Goal: Information Seeking & Learning: Learn about a topic

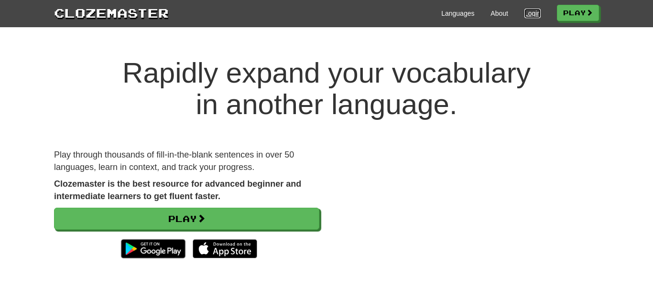
click at [524, 12] on link "Login" at bounding box center [532, 14] width 16 height 10
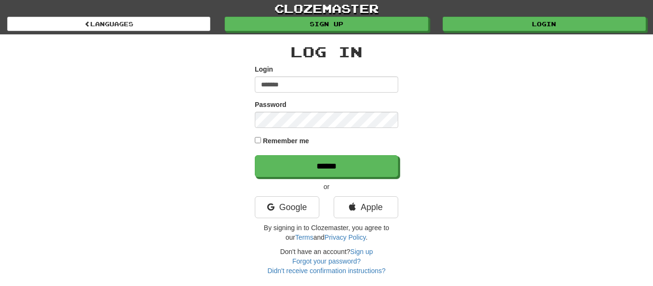
type input "**********"
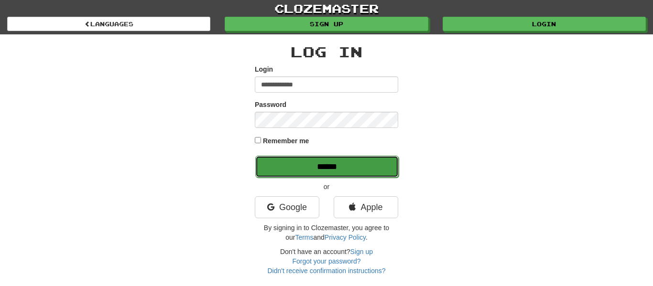
click at [280, 167] on input "******" at bounding box center [326, 167] width 143 height 22
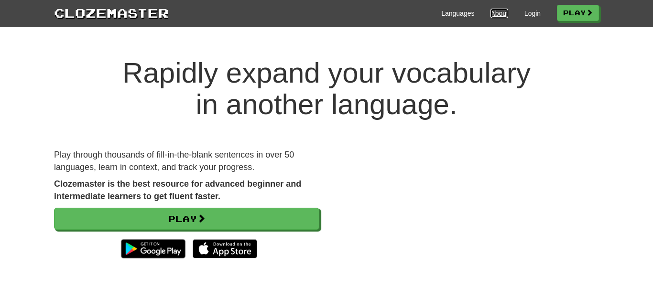
click at [499, 14] on link "About" at bounding box center [499, 14] width 18 height 10
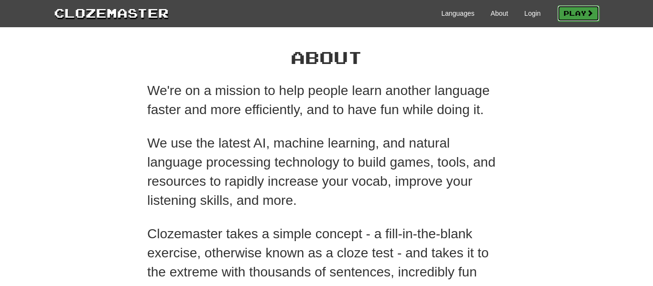
click at [557, 14] on link "Play" at bounding box center [578, 13] width 42 height 16
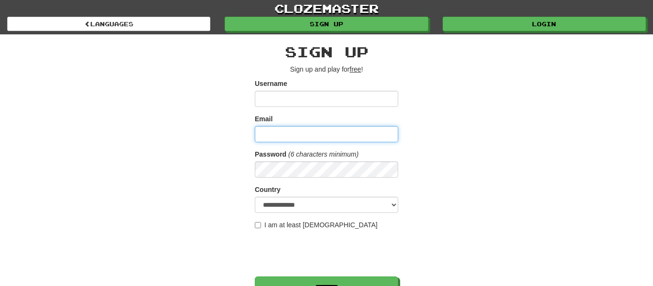
click at [355, 131] on input "Email" at bounding box center [326, 134] width 143 height 16
click at [362, 138] on input "**********" at bounding box center [326, 134] width 143 height 16
type input "**********"
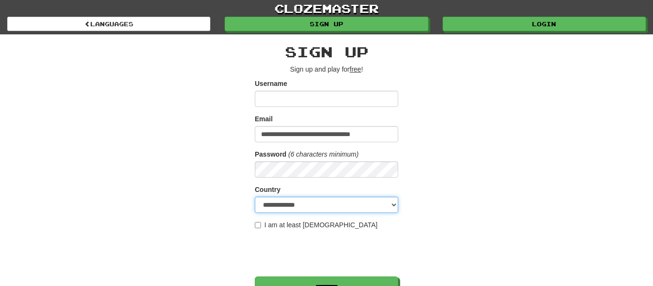
click at [353, 205] on select "**********" at bounding box center [326, 205] width 143 height 16
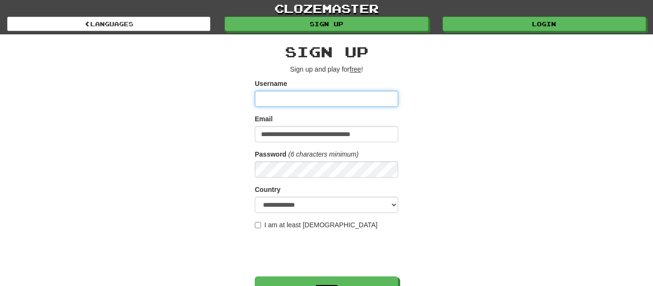
click at [317, 101] on input "Username" at bounding box center [326, 99] width 143 height 16
type input "*******"
click at [508, 101] on div "**********" at bounding box center [326, 201] width 559 height 334
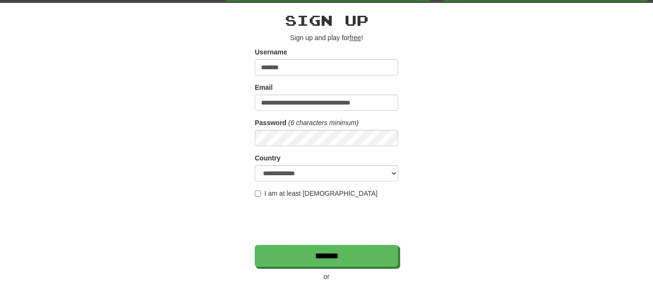
scroll to position [42, 0]
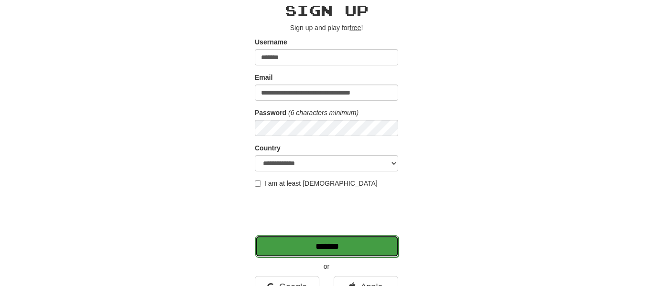
click at [376, 246] on input "*******" at bounding box center [326, 247] width 143 height 22
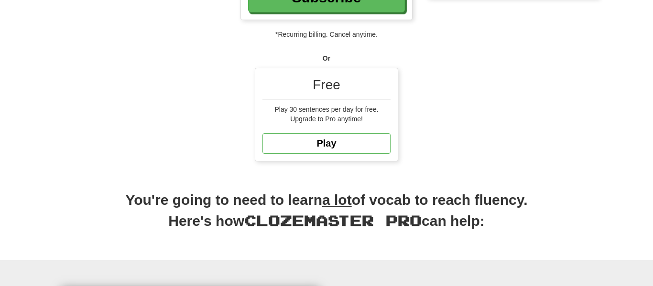
scroll to position [248, 0]
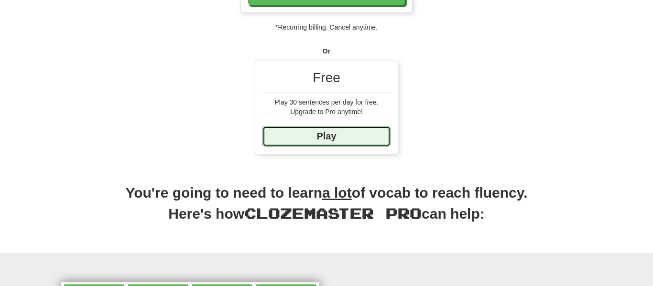
click at [339, 127] on link "Play" at bounding box center [326, 136] width 128 height 21
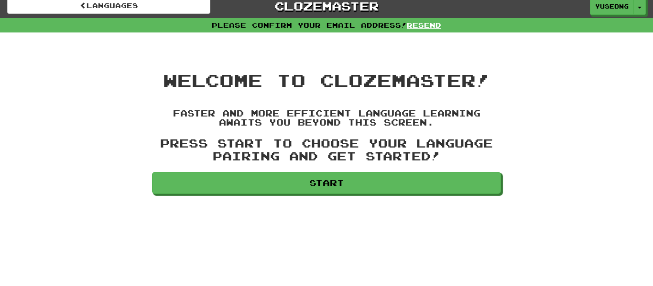
scroll to position [101, 0]
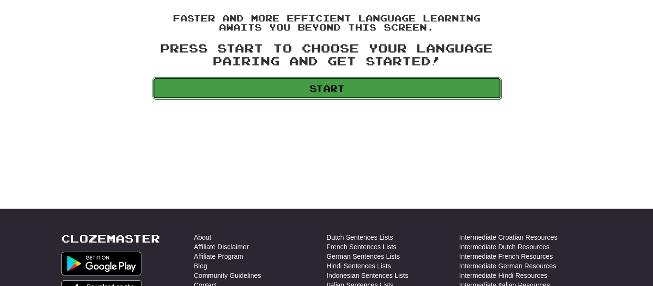
click at [315, 87] on link "Start" at bounding box center [326, 88] width 349 height 22
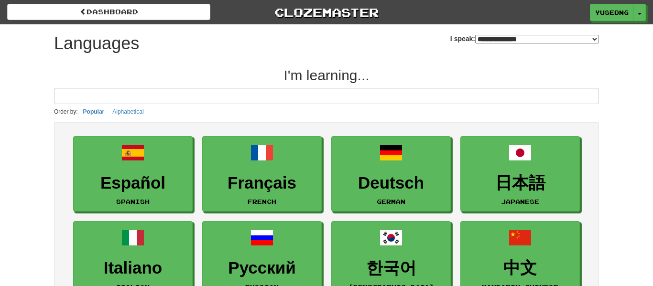
select select "*******"
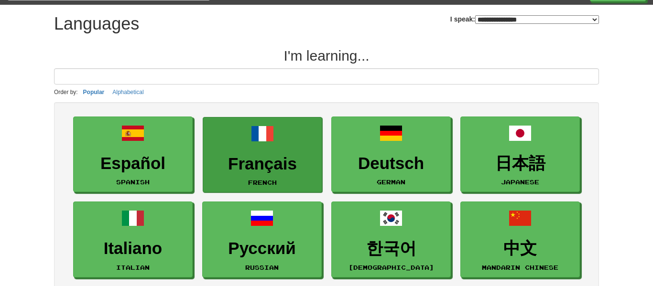
scroll to position [116, 0]
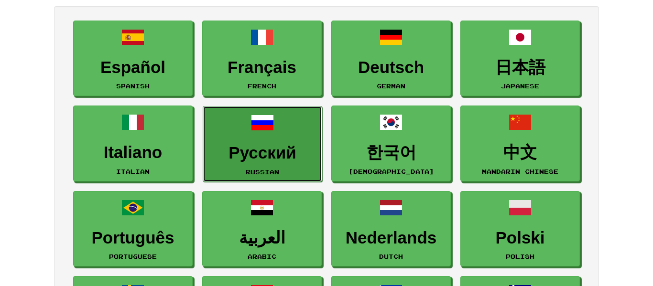
click at [292, 137] on link "Русский Russian" at bounding box center [262, 144] width 119 height 76
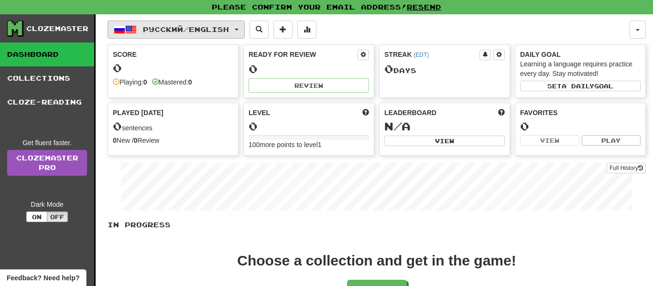
click at [219, 32] on span "Русский / English" at bounding box center [186, 29] width 86 height 8
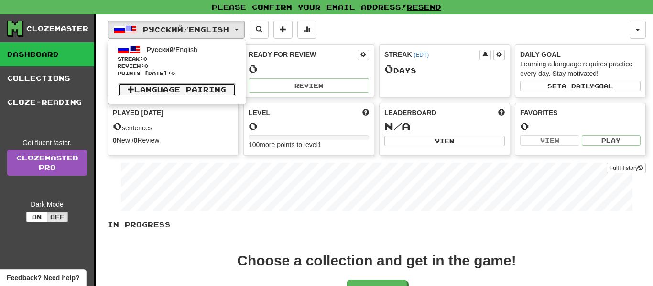
click at [235, 90] on link "Language Pairing" at bounding box center [177, 89] width 119 height 13
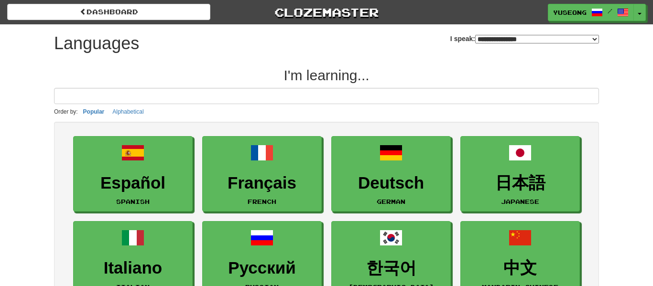
select select "*******"
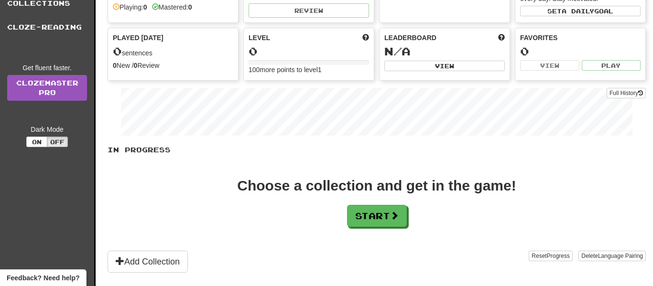
scroll to position [113, 0]
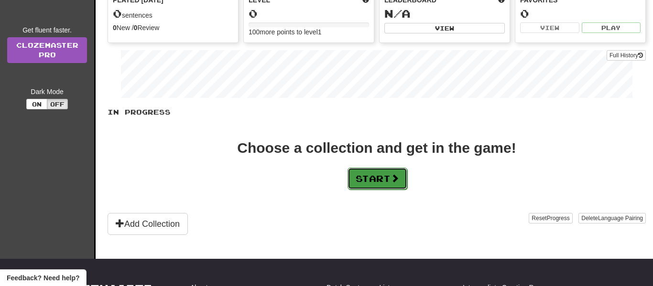
click at [387, 174] on button "Start" at bounding box center [377, 179] width 60 height 22
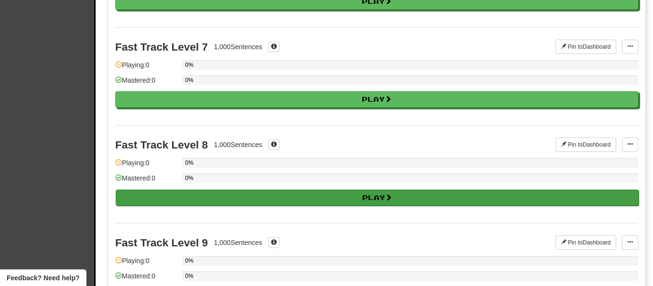
scroll to position [816, 0]
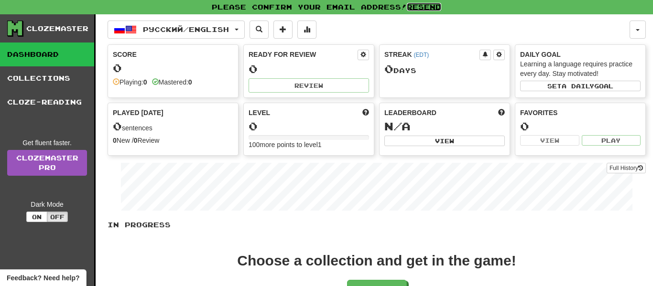
click at [429, 6] on link "Resend" at bounding box center [424, 7] width 34 height 8
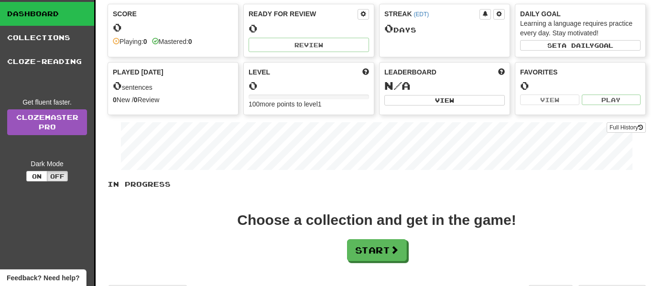
scroll to position [12, 0]
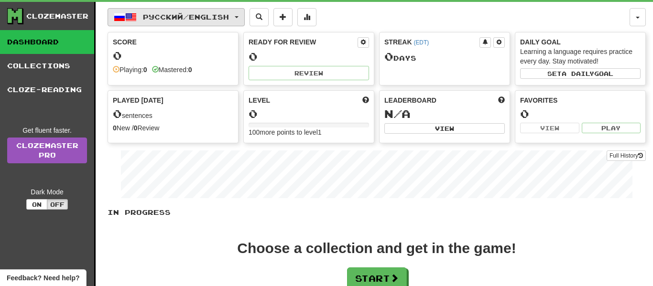
click at [230, 22] on button "Русский / English" at bounding box center [176, 17] width 137 height 18
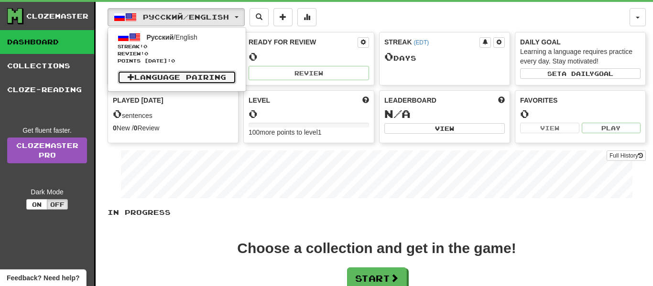
click at [219, 80] on link "Language Pairing" at bounding box center [177, 77] width 119 height 13
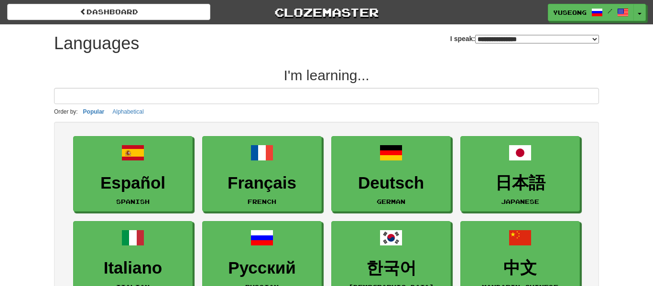
select select "*******"
click at [609, 12] on span "/" at bounding box center [610, 11] width 5 height 7
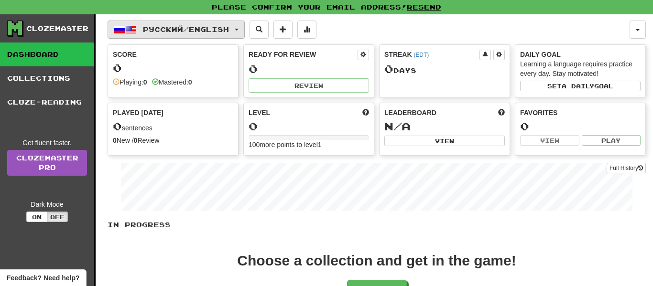
click at [240, 31] on button "Русский / English" at bounding box center [176, 30] width 137 height 18
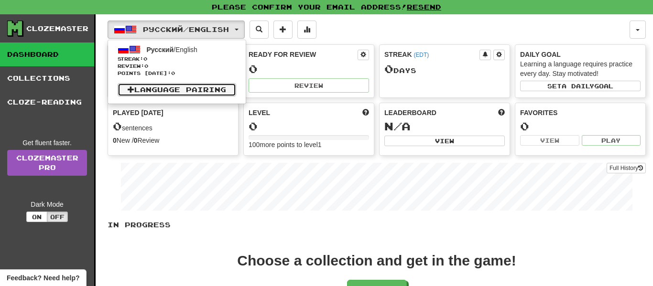
click at [213, 87] on link "Language Pairing" at bounding box center [177, 89] width 119 height 13
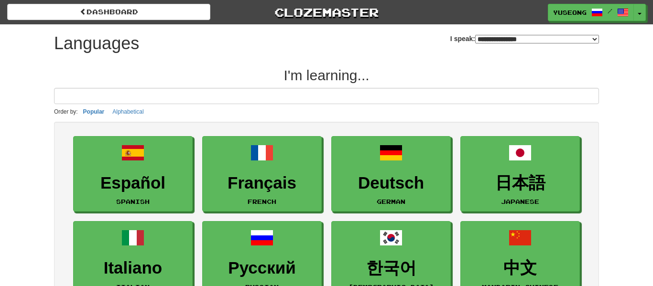
select select "*******"
click at [638, 13] on span "button" at bounding box center [640, 14] width 4 height 2
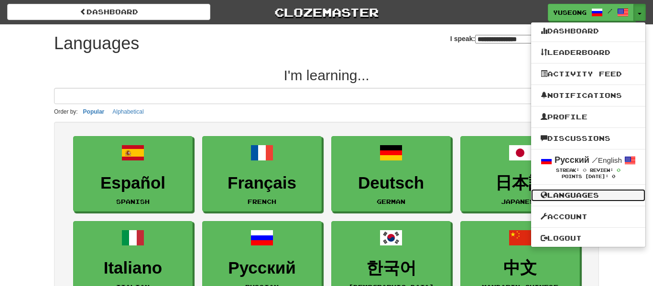
click at [569, 200] on link "Languages" at bounding box center [588, 195] width 114 height 12
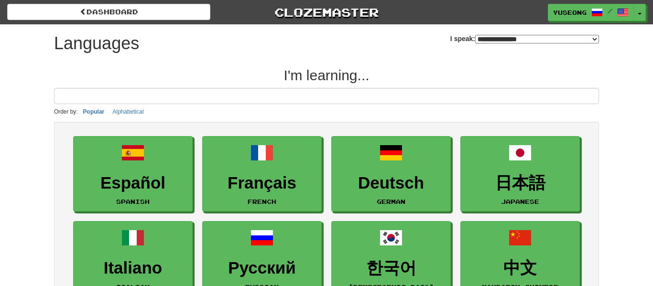
select select "*******"
click at [627, 12] on span at bounding box center [622, 12] width 11 height 11
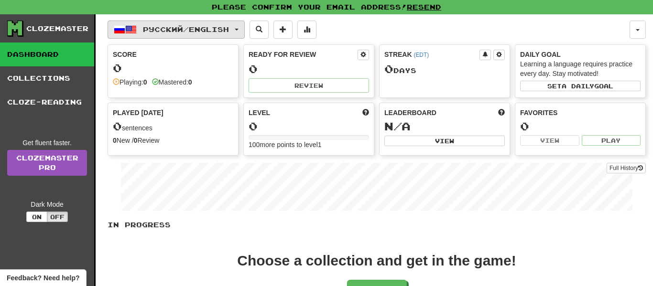
click at [167, 32] on span "Русский / English" at bounding box center [186, 29] width 86 height 8
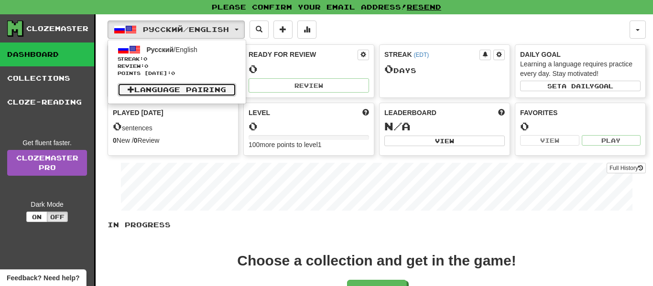
click at [200, 86] on link "Language Pairing" at bounding box center [177, 89] width 119 height 13
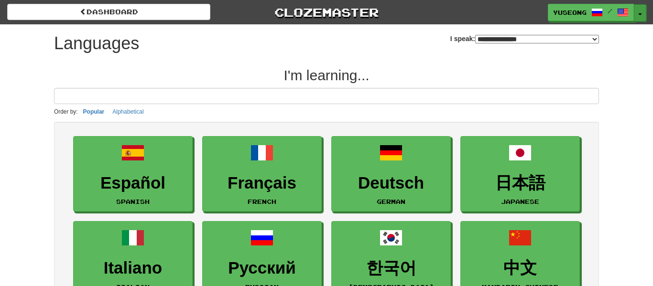
click at [641, 15] on button "Toggle Dropdown" at bounding box center [640, 12] width 12 height 17
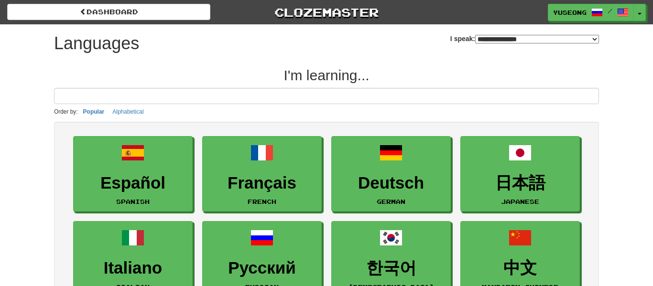
click at [501, 40] on select "**********" at bounding box center [537, 39] width 124 height 9
select select "*******"
click at [475, 35] on select "**********" at bounding box center [537, 39] width 124 height 9
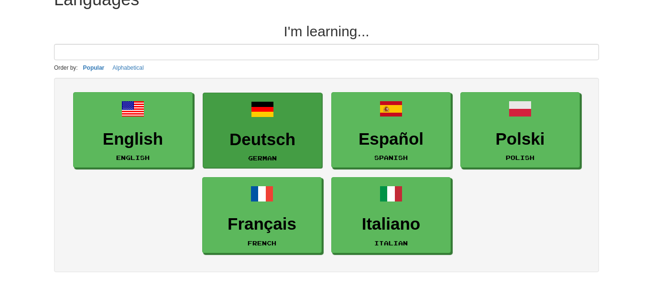
scroll to position [46, 0]
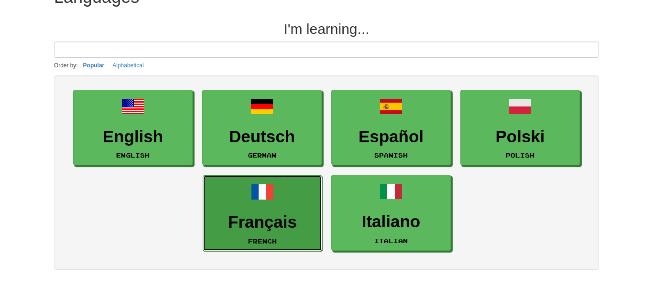
click at [267, 188] on span at bounding box center [262, 192] width 23 height 23
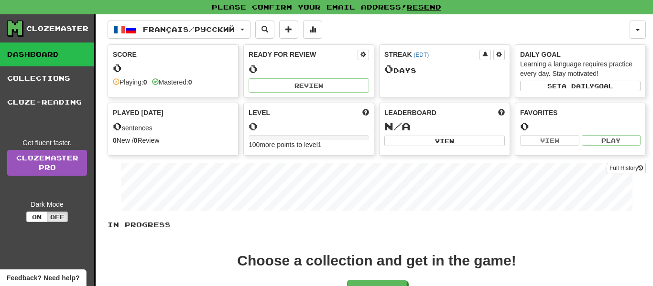
scroll to position [243, 0]
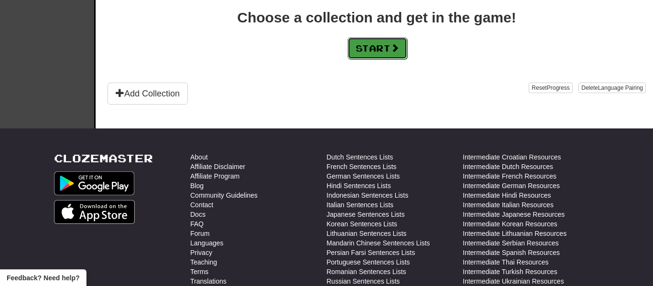
click at [376, 51] on button "Start" at bounding box center [377, 48] width 60 height 22
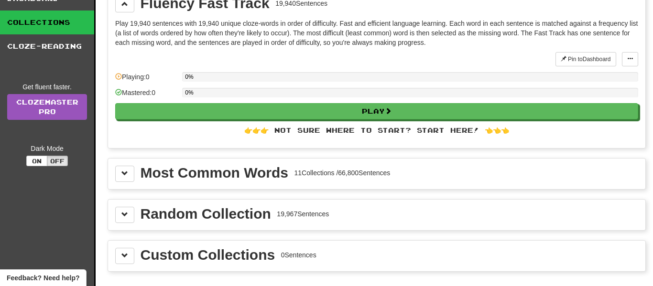
scroll to position [90, 0]
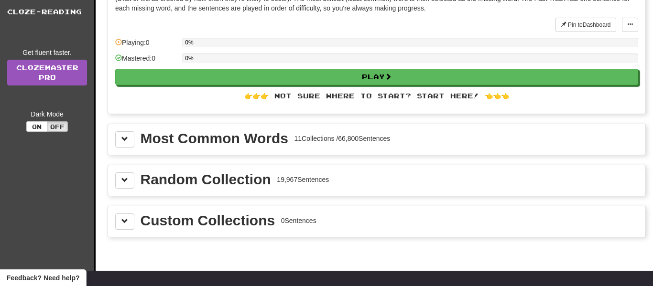
click at [289, 138] on div "Most Common Words 11 Collections / 66,800 Sentences" at bounding box center [266, 138] width 250 height 14
click at [116, 140] on div "Most Common Words 11 Collections / 66,800 Sentences" at bounding box center [376, 139] width 537 height 31
drag, startPoint x: 120, startPoint y: 139, endPoint x: 127, endPoint y: 137, distance: 6.4
click at [125, 138] on button at bounding box center [124, 139] width 19 height 16
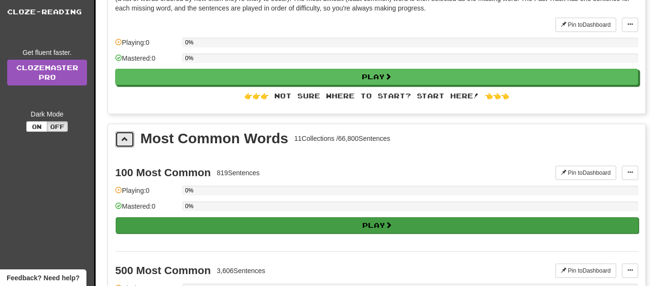
scroll to position [95, 0]
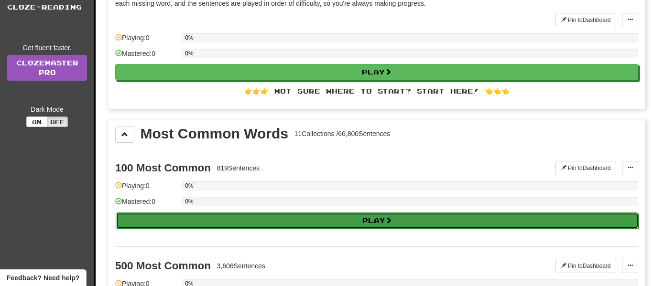
click at [241, 223] on button "Play" at bounding box center [377, 221] width 523 height 16
select select "**"
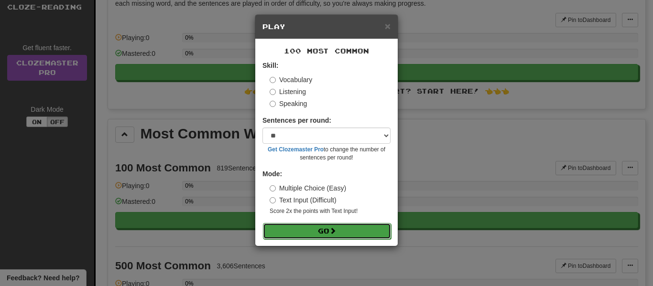
click at [309, 232] on button "Go" at bounding box center [327, 231] width 128 height 16
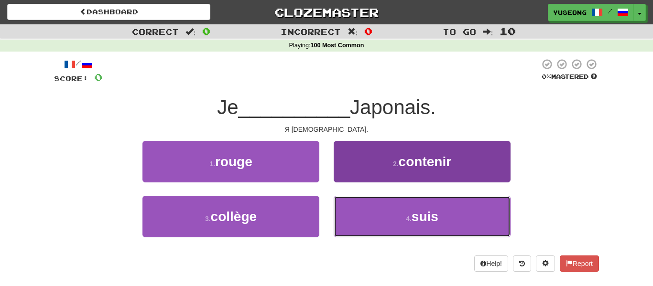
click at [374, 213] on button "4 . suis" at bounding box center [422, 217] width 177 height 42
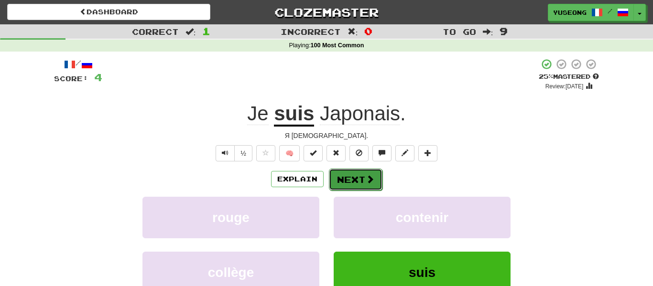
click at [361, 179] on button "Next" at bounding box center [356, 180] width 54 height 22
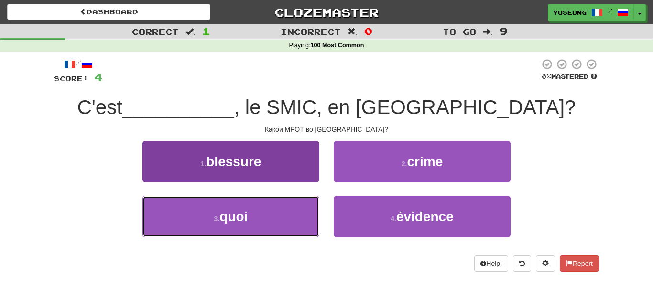
click at [304, 229] on button "3 . quoi" at bounding box center [230, 217] width 177 height 42
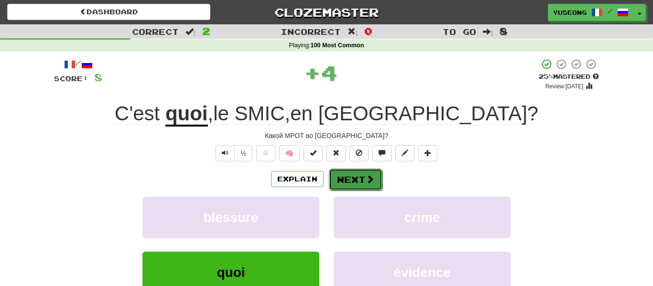
click at [367, 177] on span at bounding box center [370, 179] width 9 height 9
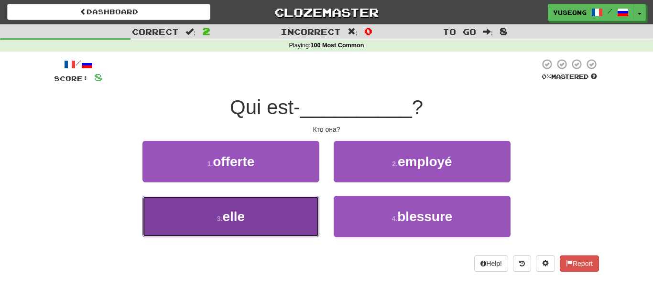
click at [284, 216] on button "3 . elle" at bounding box center [230, 217] width 177 height 42
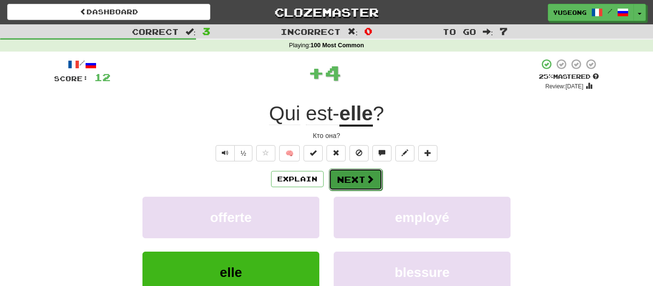
click at [348, 172] on button "Next" at bounding box center [356, 180] width 54 height 22
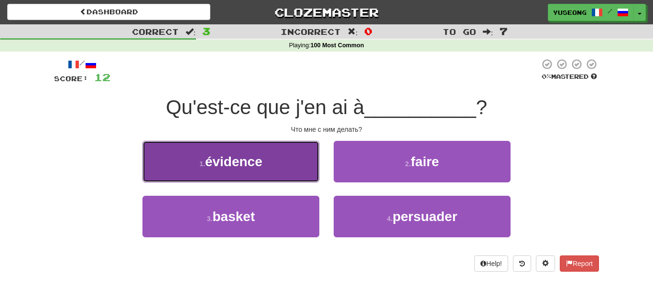
click at [293, 175] on button "1 . évidence" at bounding box center [230, 162] width 177 height 42
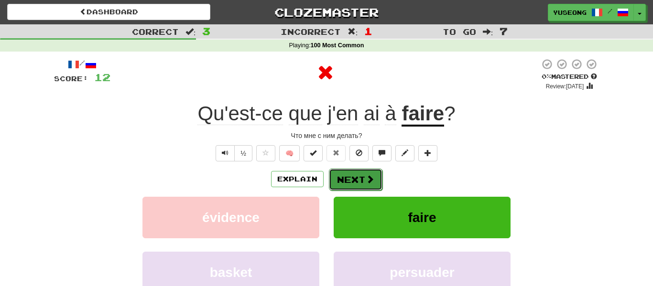
click at [361, 173] on button "Next" at bounding box center [356, 180] width 54 height 22
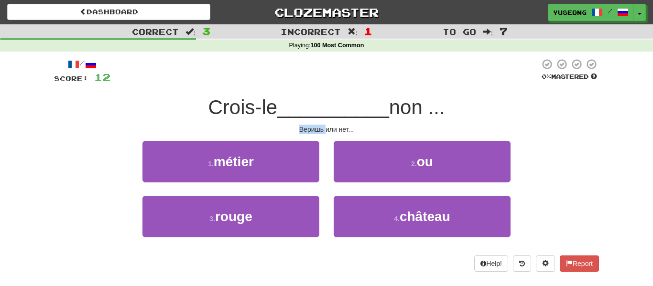
drag, startPoint x: 324, startPoint y: 130, endPoint x: 302, endPoint y: 131, distance: 22.9
click at [300, 131] on div "Веришь или нет..." at bounding box center [326, 130] width 545 height 10
copy div "Веришь"
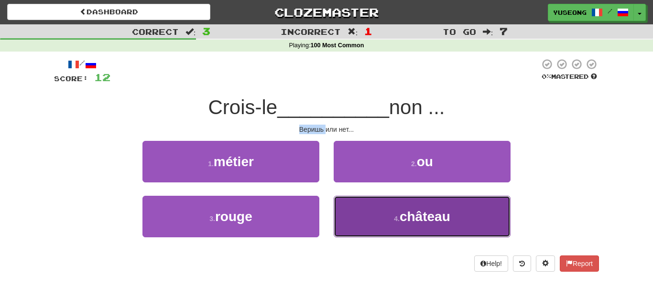
click at [400, 217] on small "4 ." at bounding box center [397, 219] width 6 height 8
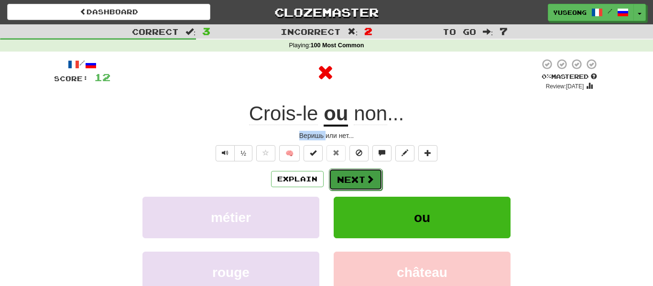
click at [373, 181] on span at bounding box center [370, 179] width 9 height 9
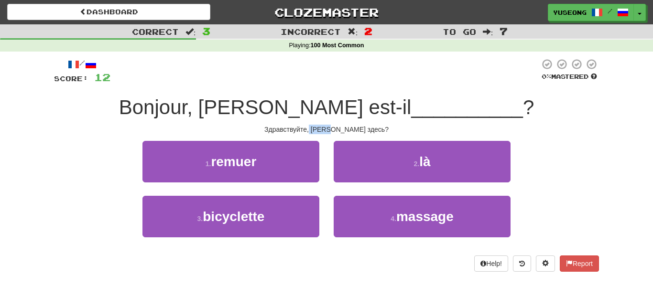
click at [440, 130] on div "Здравствуйте, месье Фриман здесь?" at bounding box center [326, 130] width 545 height 10
click at [423, 135] on div "/ Score: 12 0 % Mastered Bonjour, M. Freeman est-il __________  ? Здравствуйте,…" at bounding box center [326, 165] width 545 height 214
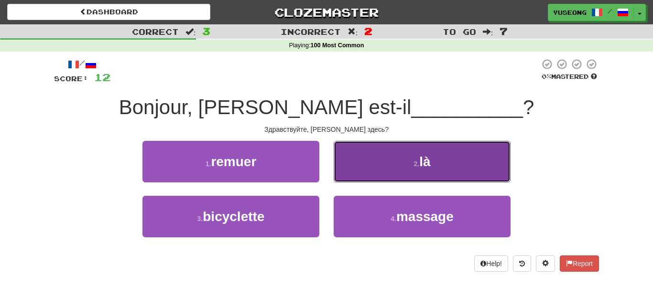
click at [369, 162] on button "2 . là" at bounding box center [422, 162] width 177 height 42
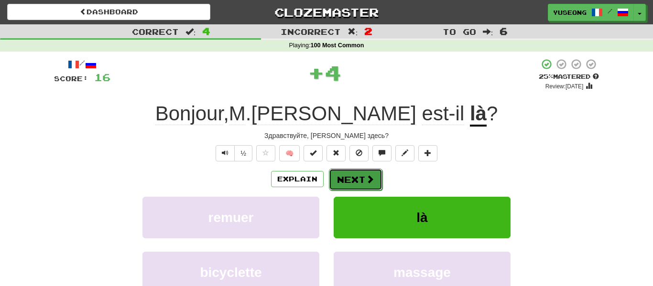
click at [357, 181] on button "Next" at bounding box center [356, 180] width 54 height 22
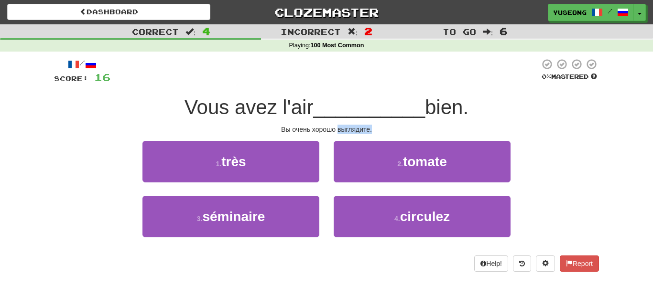
drag, startPoint x: 379, startPoint y: 128, endPoint x: 337, endPoint y: 130, distance: 41.1
click at [337, 130] on div "Вы очень хорошо выглядите." at bounding box center [326, 130] width 545 height 10
copy div "выглядите."
click at [324, 198] on div "3 . séminaire" at bounding box center [230, 223] width 191 height 55
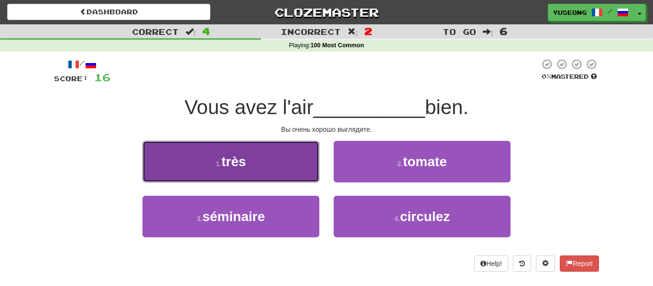
click at [299, 168] on button "1 . très" at bounding box center [230, 162] width 177 height 42
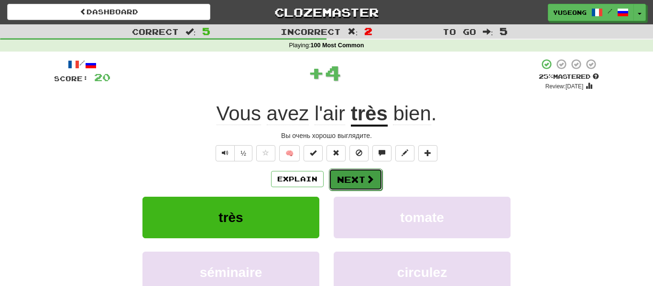
click at [352, 184] on button "Next" at bounding box center [356, 180] width 54 height 22
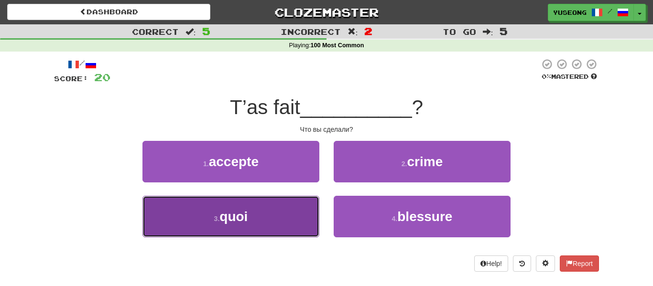
click at [292, 220] on button "3 . quoi" at bounding box center [230, 217] width 177 height 42
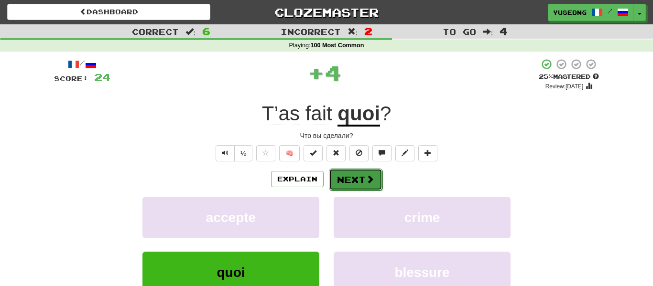
click at [363, 170] on button "Next" at bounding box center [356, 180] width 54 height 22
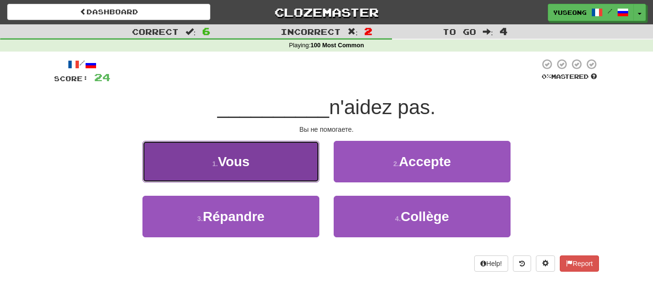
click at [300, 177] on button "1 . Vous" at bounding box center [230, 162] width 177 height 42
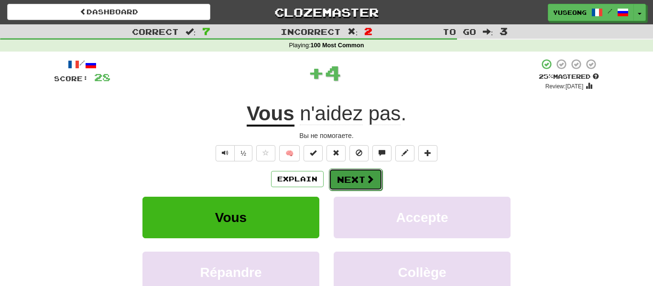
click at [340, 182] on button "Next" at bounding box center [356, 180] width 54 height 22
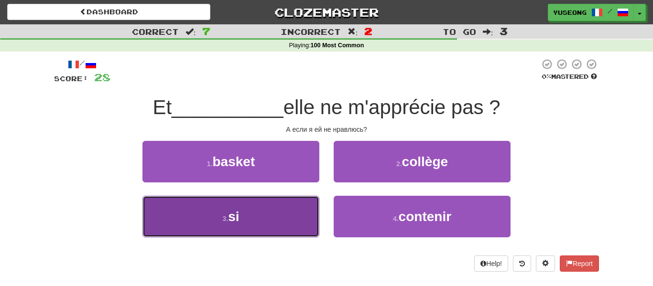
click at [299, 218] on button "3 . si" at bounding box center [230, 217] width 177 height 42
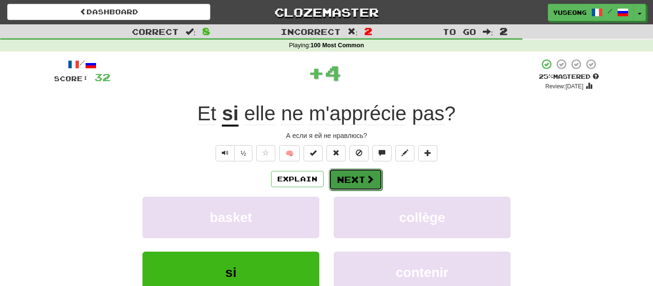
click at [353, 180] on button "Next" at bounding box center [356, 180] width 54 height 22
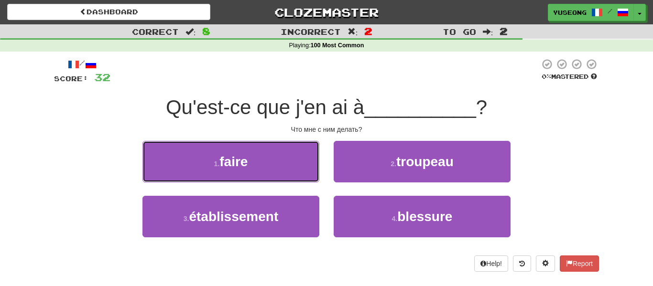
click at [293, 163] on button "1 . faire" at bounding box center [230, 162] width 177 height 42
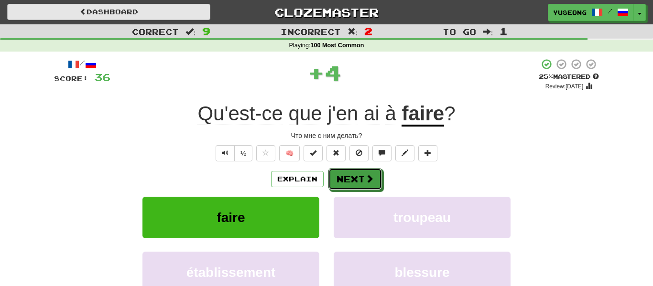
drag, startPoint x: 357, startPoint y: 179, endPoint x: 133, endPoint y: 10, distance: 281.2
click at [357, 178] on button "Next" at bounding box center [355, 179] width 54 height 22
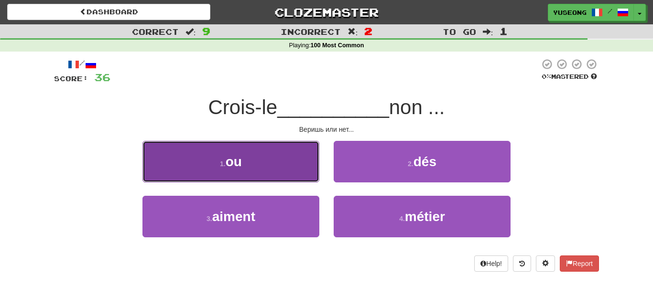
click at [262, 155] on button "1 . ou" at bounding box center [230, 162] width 177 height 42
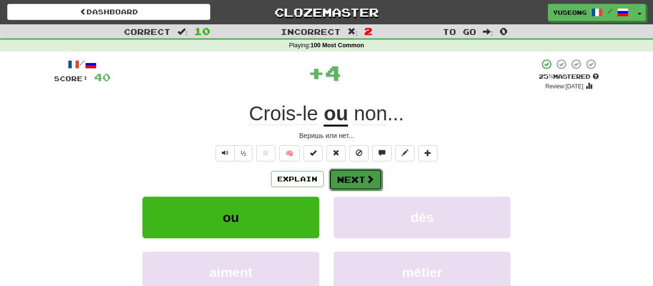
click at [361, 182] on button "Next" at bounding box center [356, 180] width 54 height 22
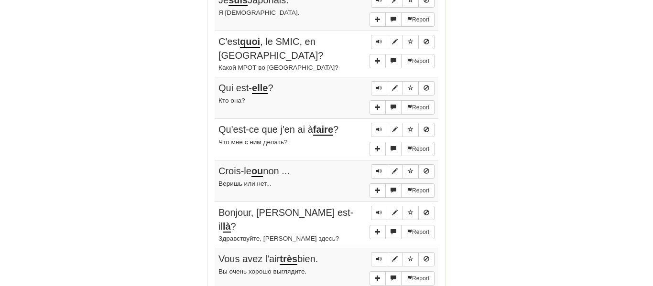
scroll to position [593, 0]
drag, startPoint x: 244, startPoint y: 176, endPoint x: 218, endPoint y: 175, distance: 25.3
click at [218, 180] on small "Веришь или нет..." at bounding box center [244, 183] width 53 height 7
copy small "Веришь"
click at [334, 178] on div "Веришь или нет..." at bounding box center [326, 183] width 216 height 11
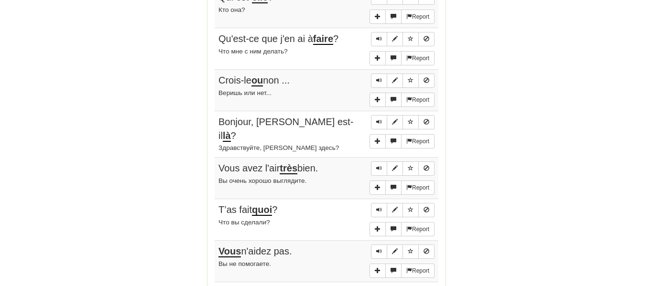
scroll to position [684, 0]
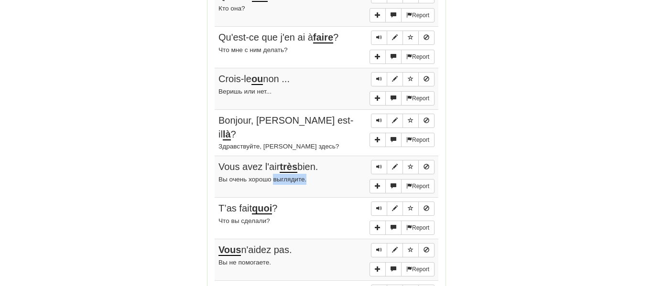
drag, startPoint x: 309, startPoint y: 164, endPoint x: 276, endPoint y: 171, distance: 33.6
click at [276, 174] on div "Вы очень хорошо выглядите." at bounding box center [326, 179] width 216 height 11
copy small "выглядите."
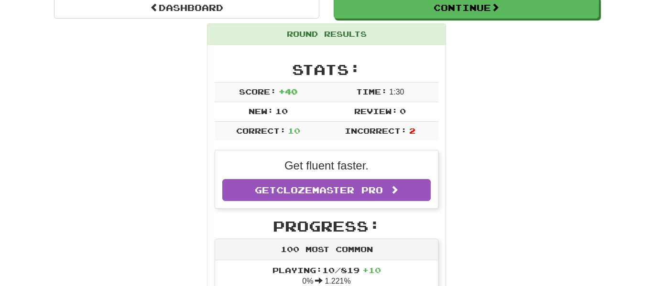
scroll to position [0, 0]
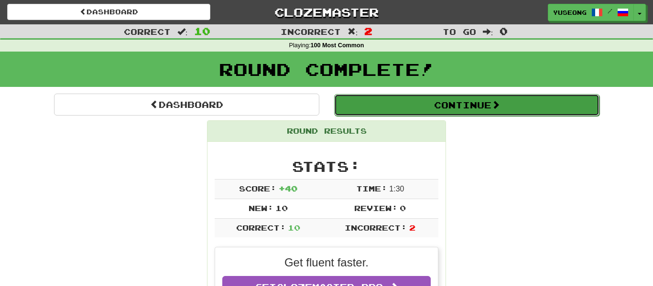
click at [408, 108] on button "Continue" at bounding box center [466, 105] width 265 height 22
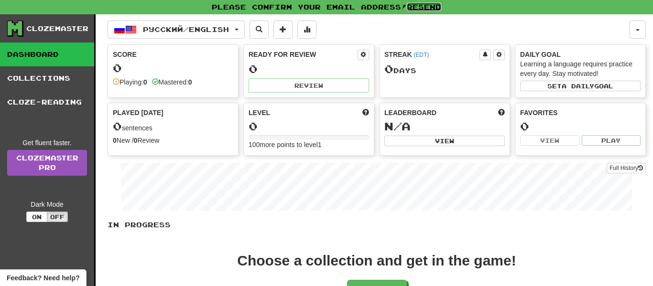
click at [422, 6] on link "Resend" at bounding box center [424, 7] width 34 height 8
